Goal: Task Accomplishment & Management: Complete application form

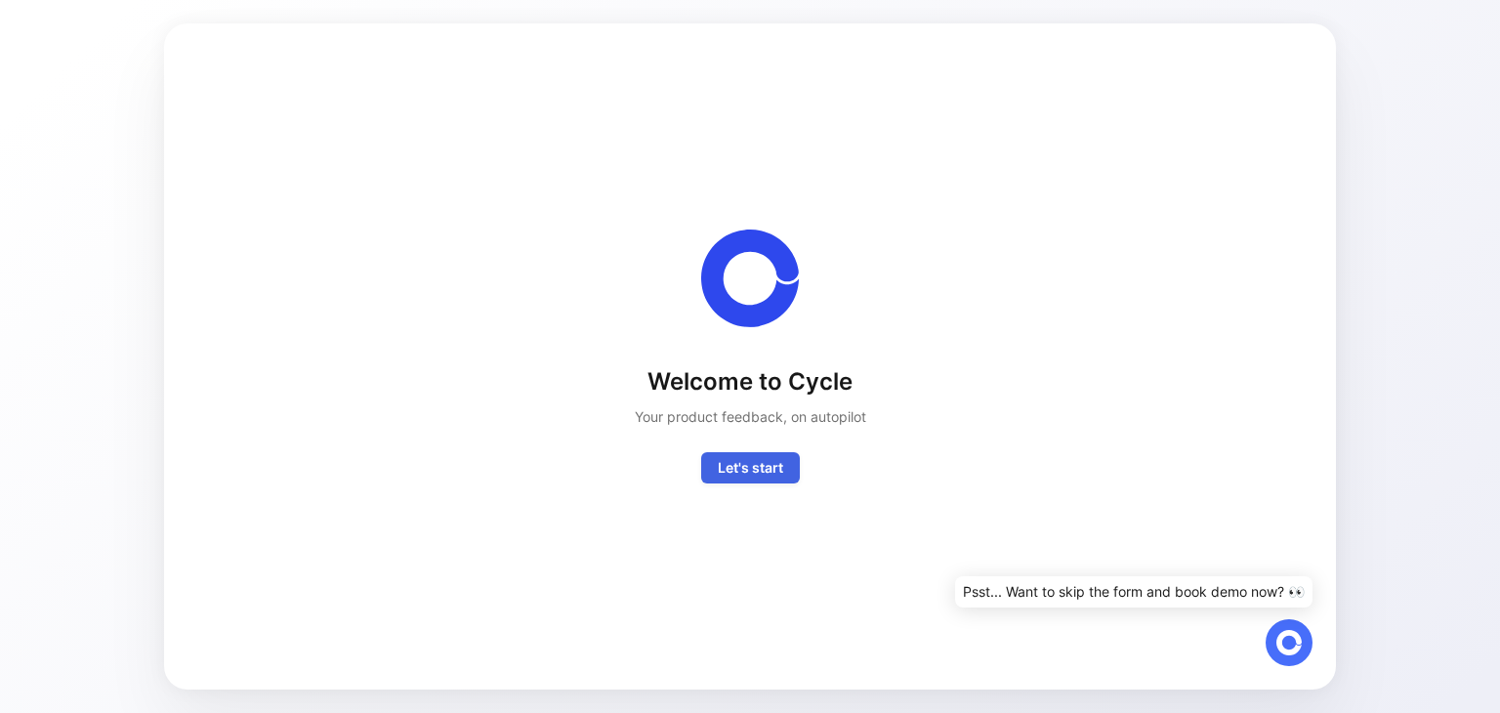
click at [768, 464] on span "Let's start" at bounding box center [750, 467] width 65 height 23
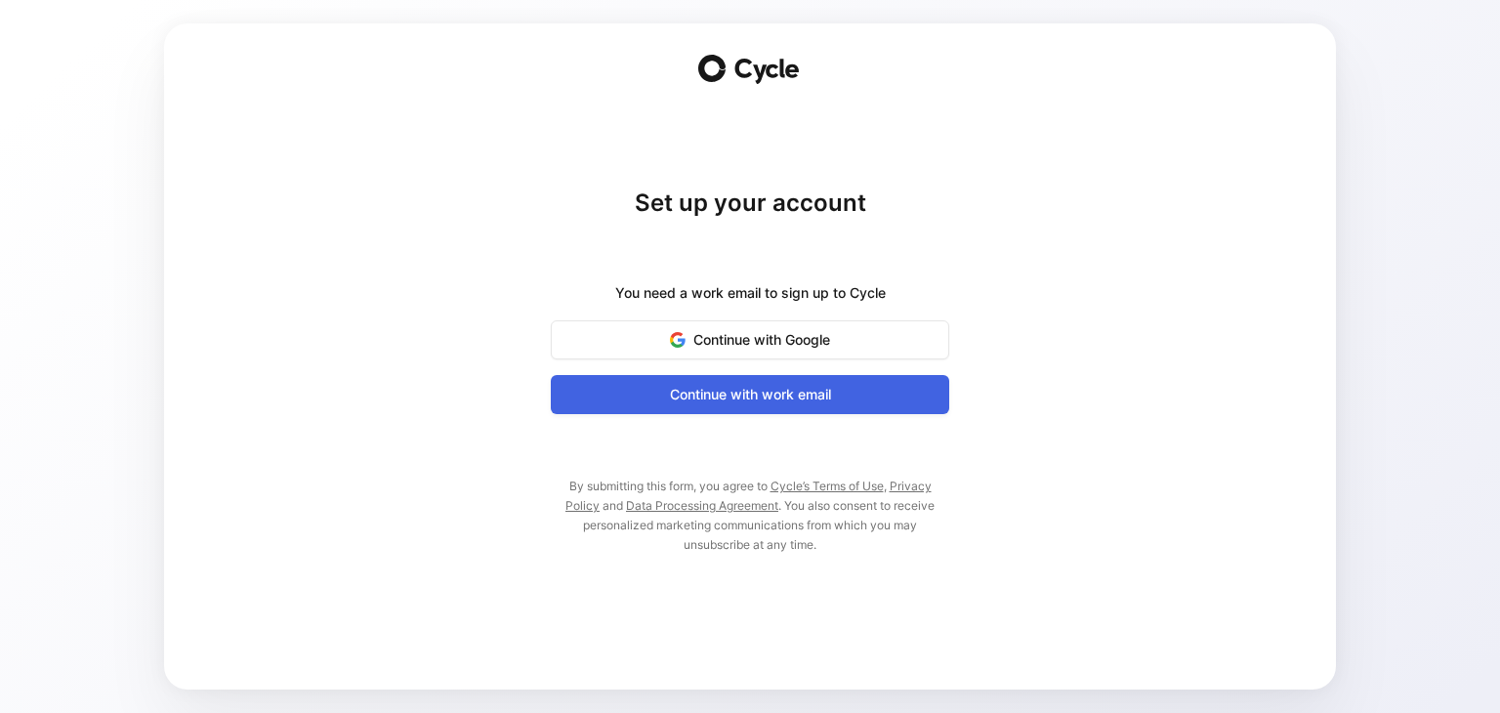
click at [771, 393] on span "Continue with work email" at bounding box center [750, 394] width 350 height 23
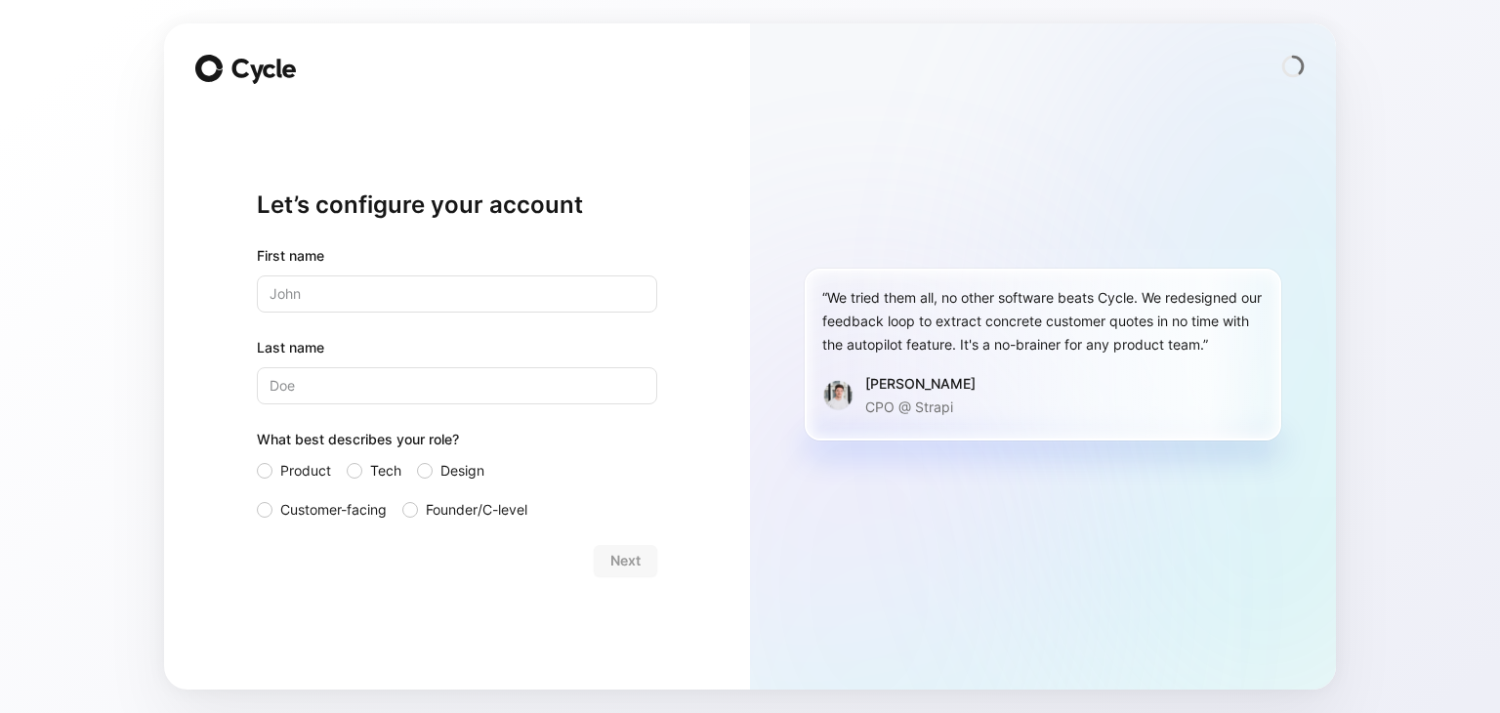
click at [461, 285] on input "text" at bounding box center [457, 293] width 401 height 37
type input "Hussnain"
type input "Arshad"
click at [359, 476] on div at bounding box center [355, 471] width 16 height 16
click at [347, 459] on input "Tech" at bounding box center [347, 459] width 0 height 0
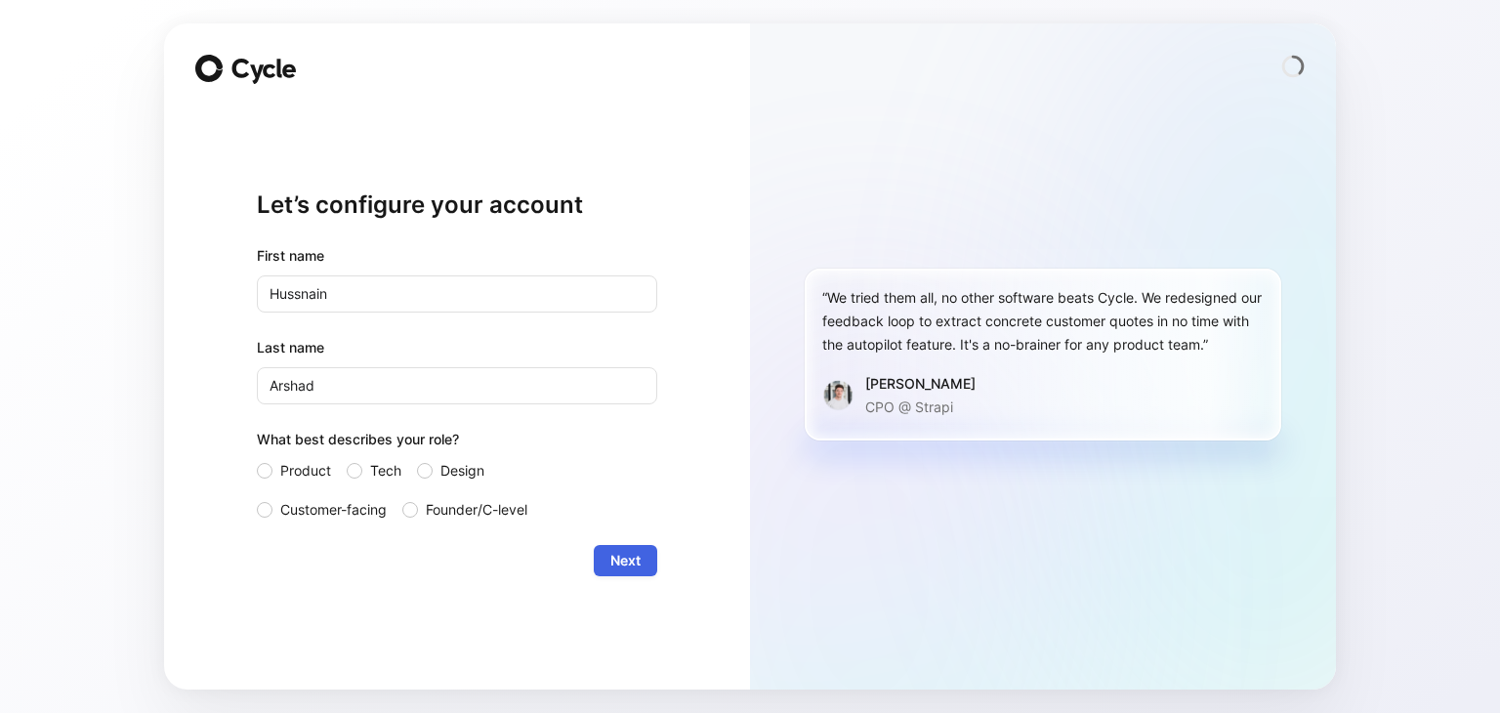
click at [639, 564] on span "Next" at bounding box center [626, 560] width 30 height 23
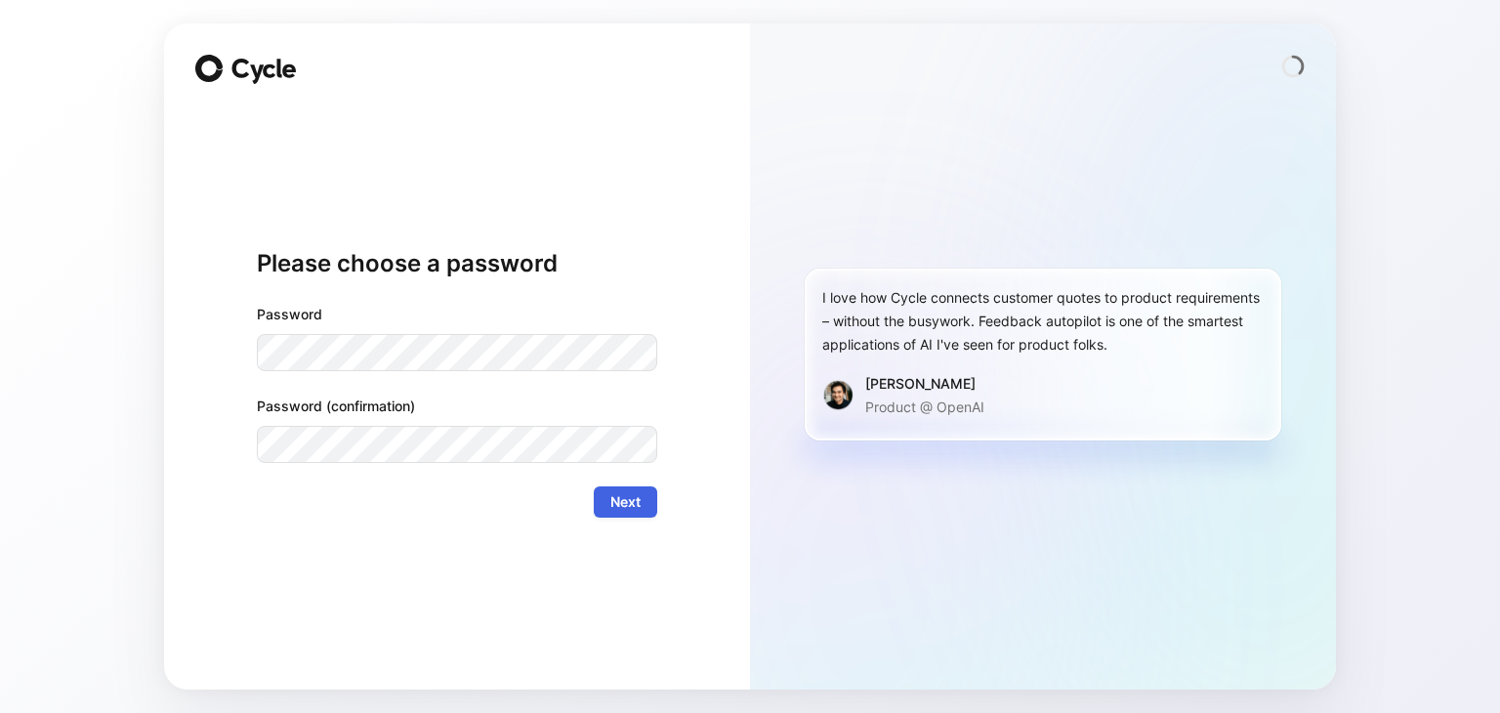
click at [621, 510] on span "Next" at bounding box center [626, 501] width 30 height 23
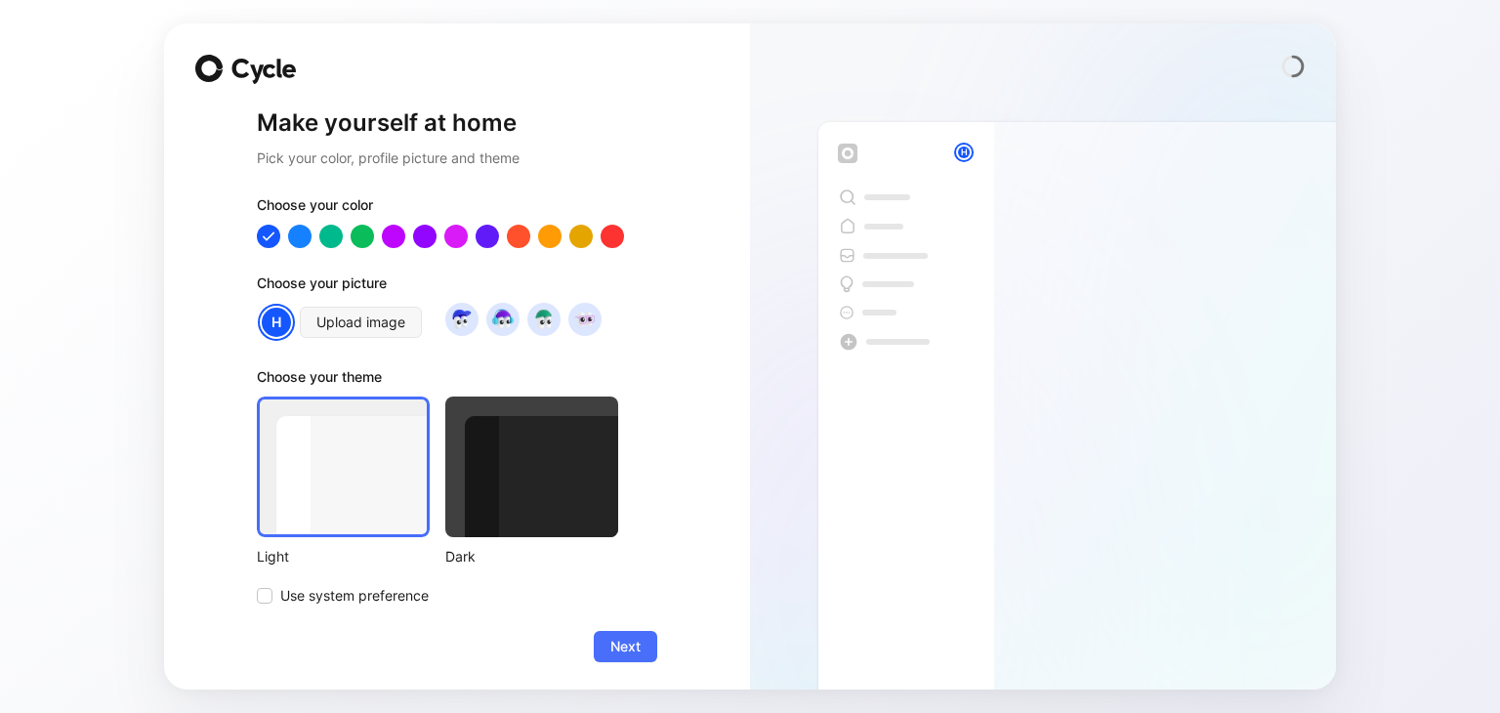
scroll to position [4, 0]
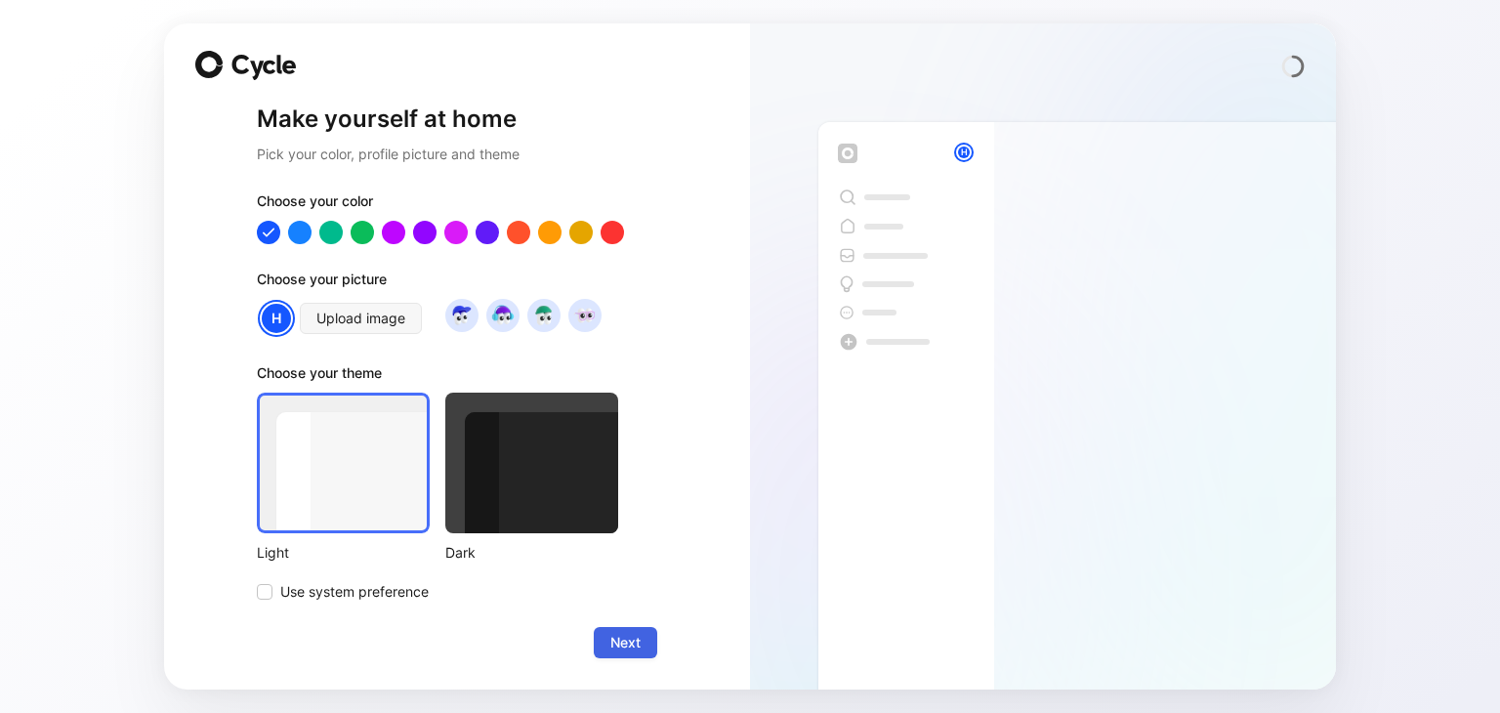
click at [614, 645] on span "Next" at bounding box center [626, 642] width 30 height 23
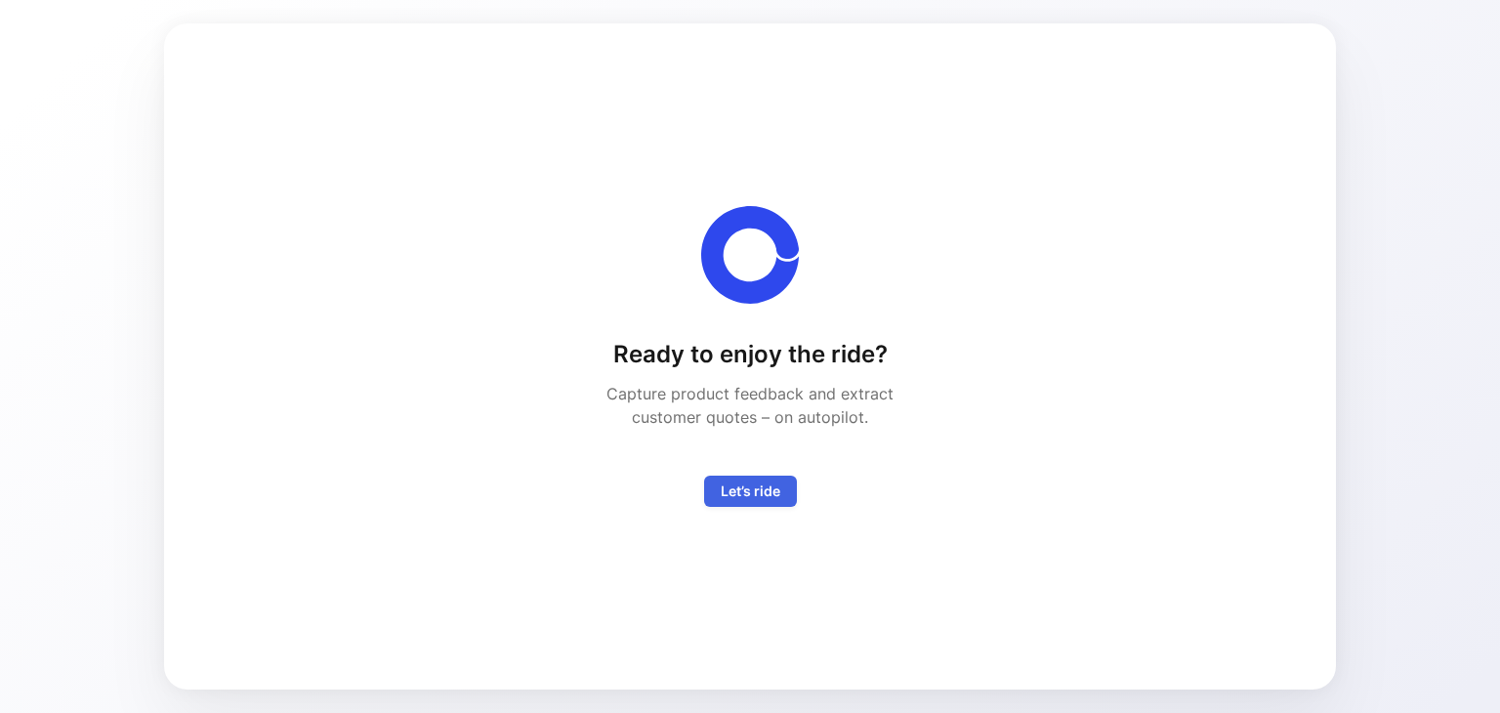
click at [748, 488] on span "Let’s ride" at bounding box center [751, 491] width 60 height 23
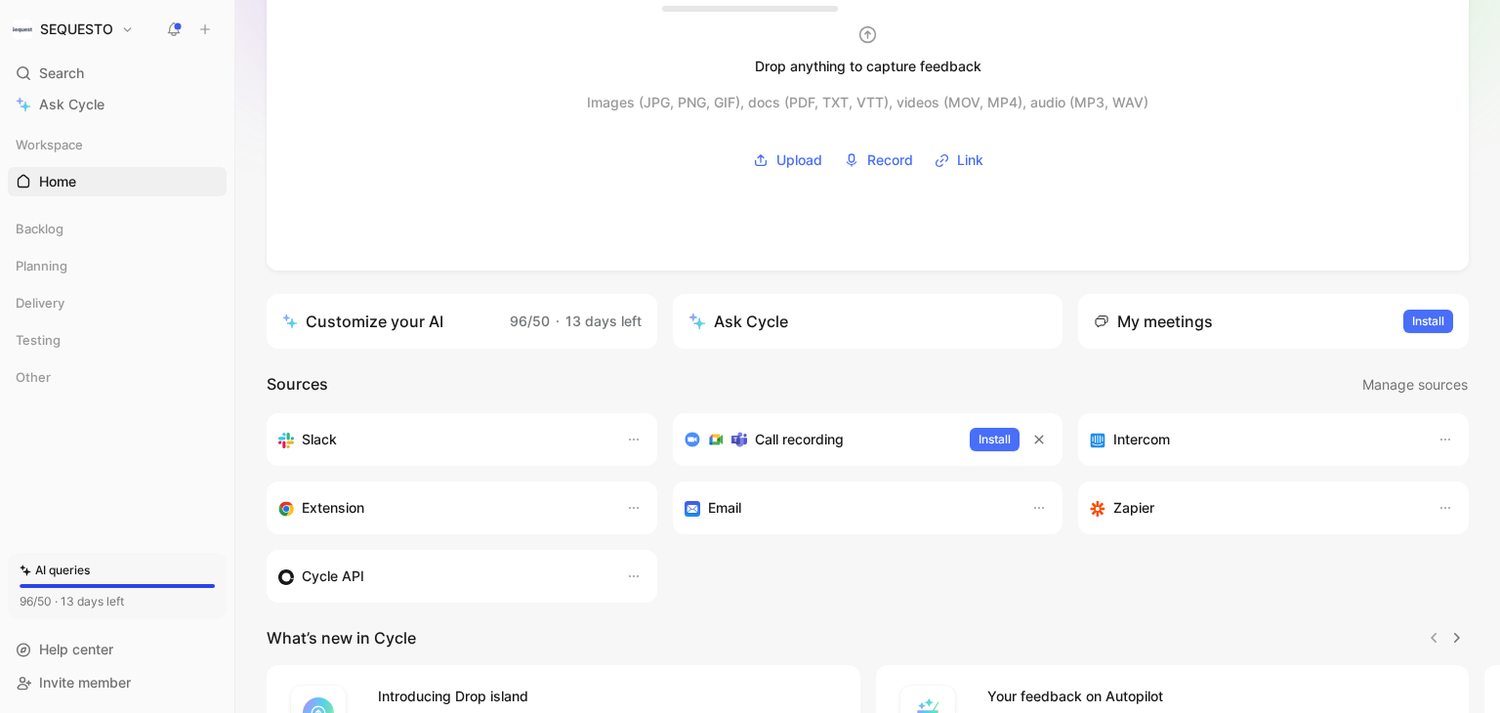
scroll to position [58, 0]
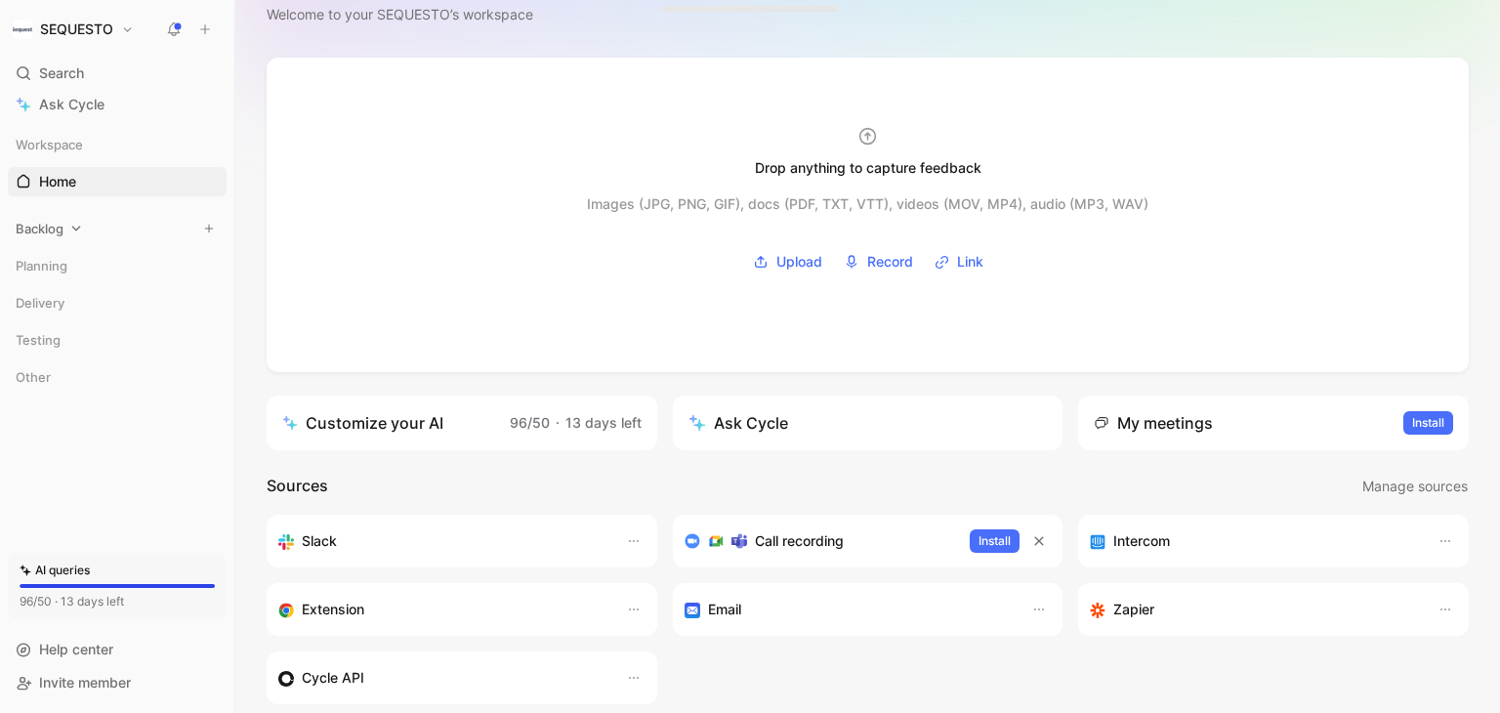
click at [53, 222] on span "Backlog" at bounding box center [40, 229] width 48 height 20
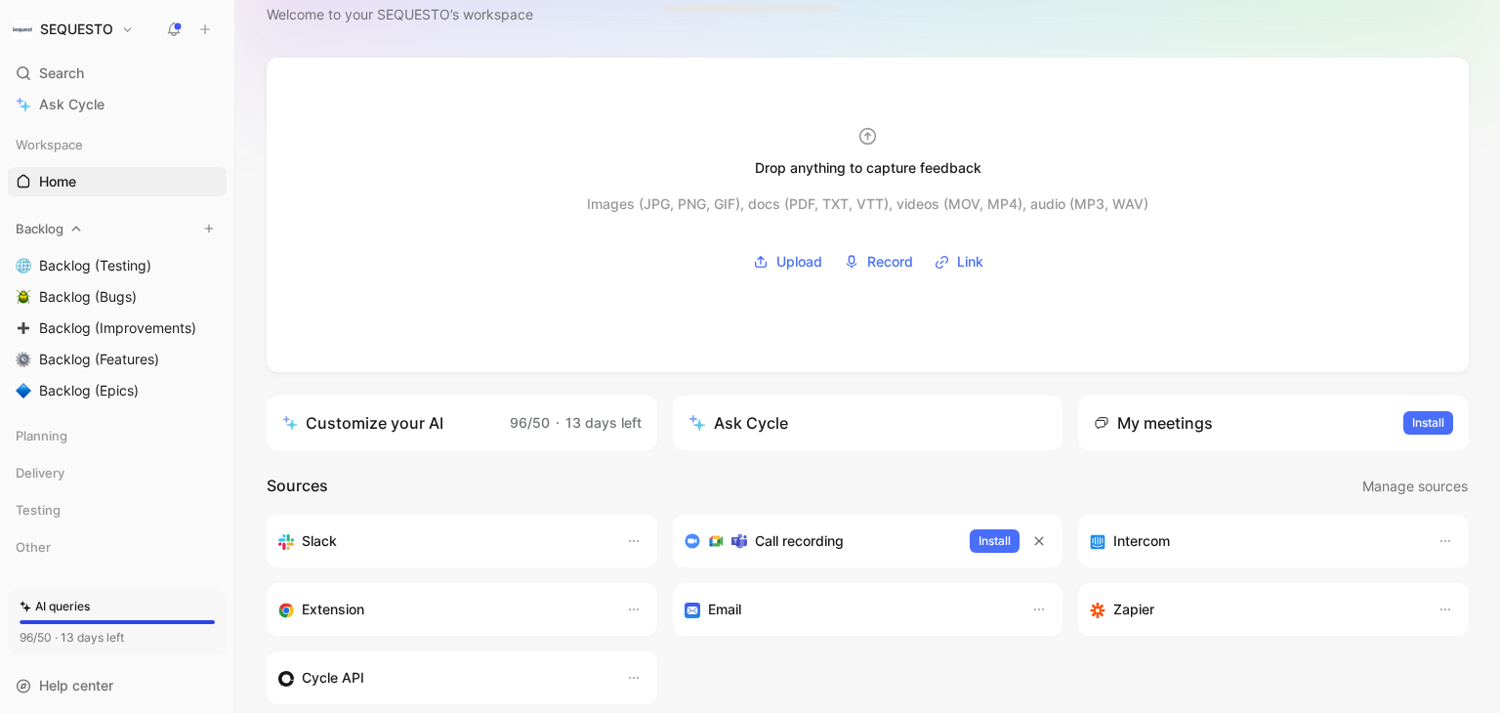
click at [53, 222] on span "Backlog" at bounding box center [40, 229] width 48 height 20
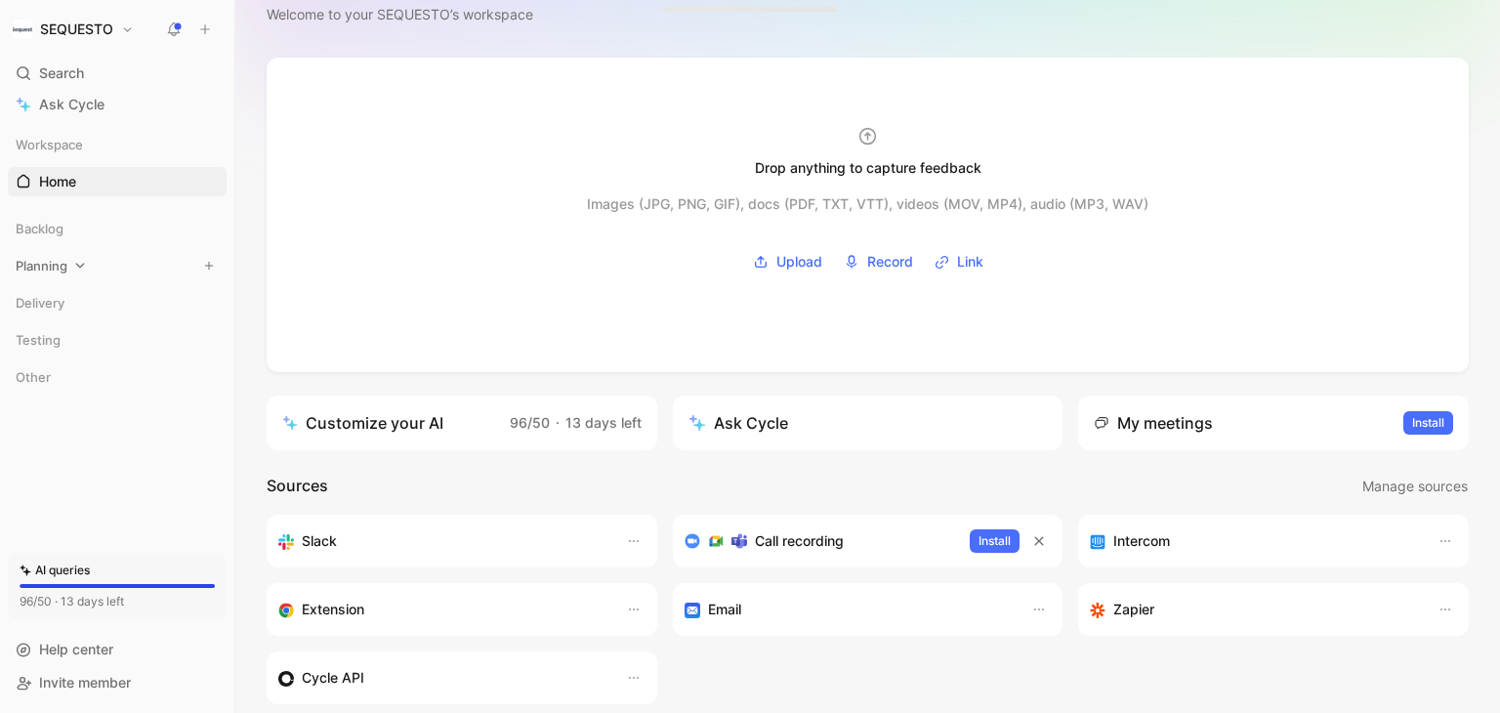
click at [51, 269] on span "Planning" at bounding box center [42, 266] width 52 height 20
